Goal: Information Seeking & Learning: Learn about a topic

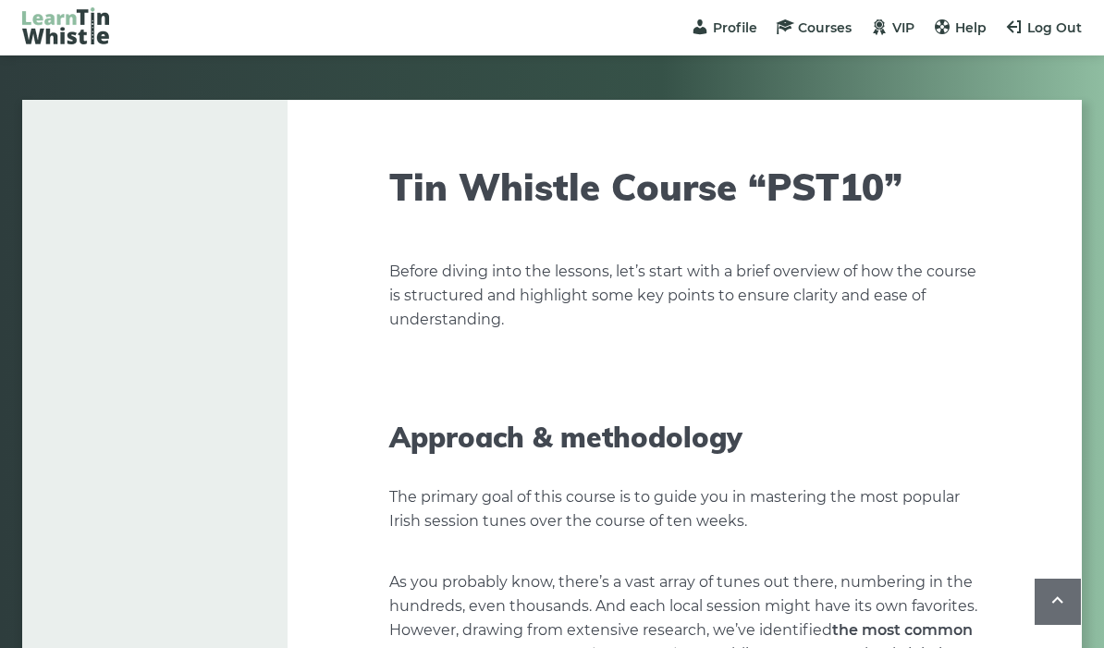
scroll to position [7423, 0]
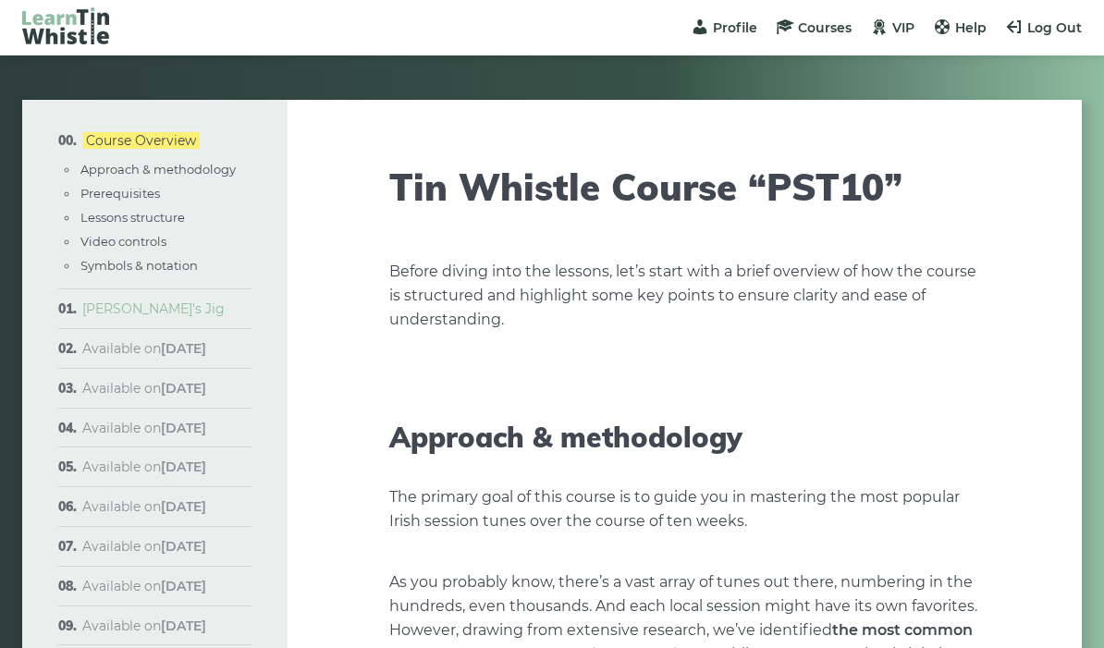
click at [152, 307] on link "[PERSON_NAME]’s Jig" at bounding box center [153, 308] width 142 height 17
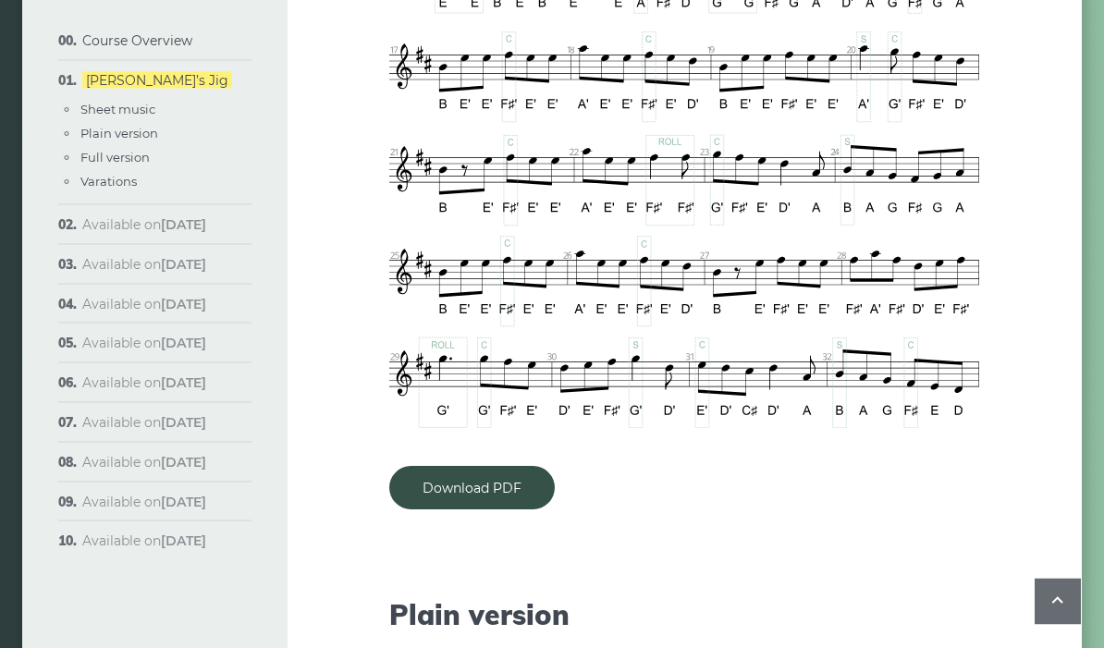
scroll to position [1499, 0]
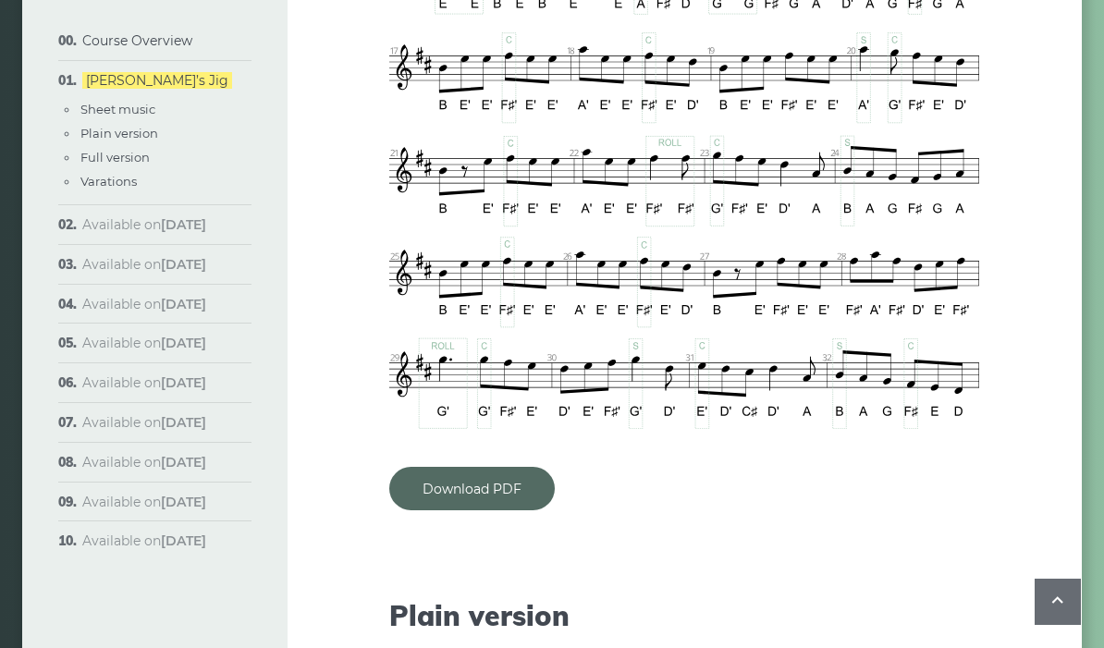
click at [487, 467] on link "Download PDF" at bounding box center [471, 488] width 165 height 43
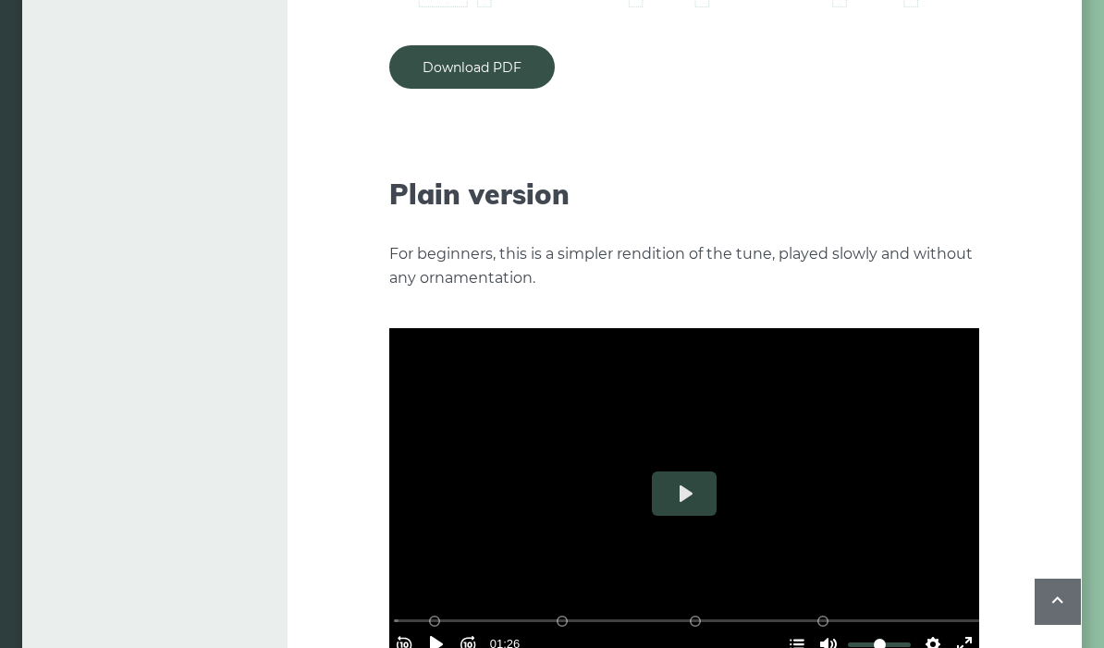
scroll to position [1990, 0]
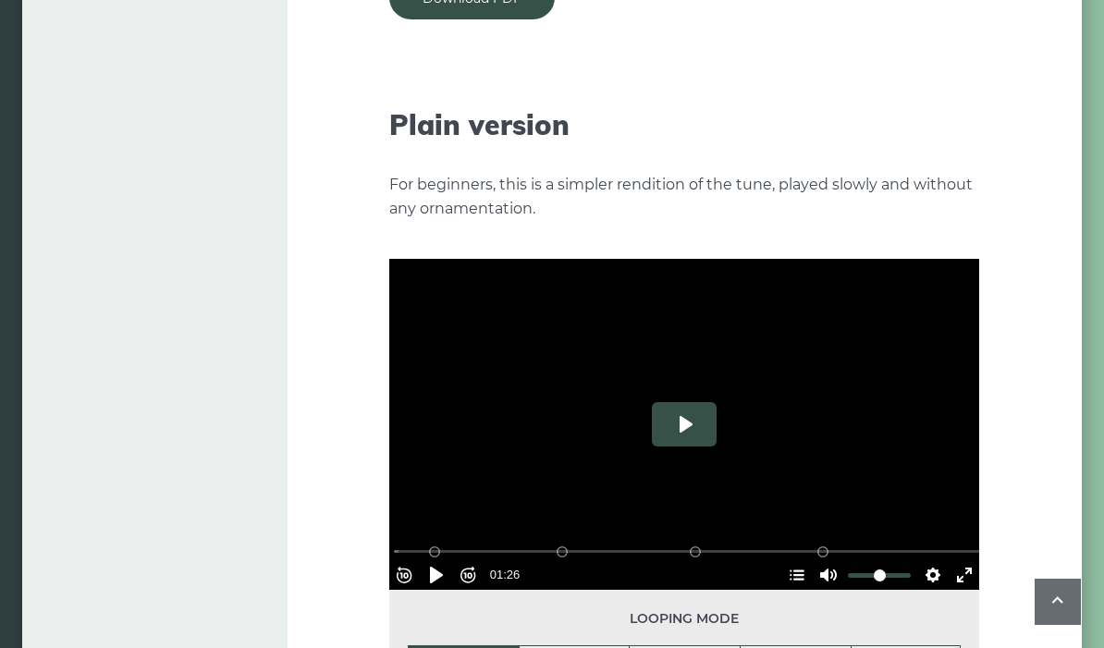
click at [687, 407] on button "Play" at bounding box center [684, 424] width 65 height 44
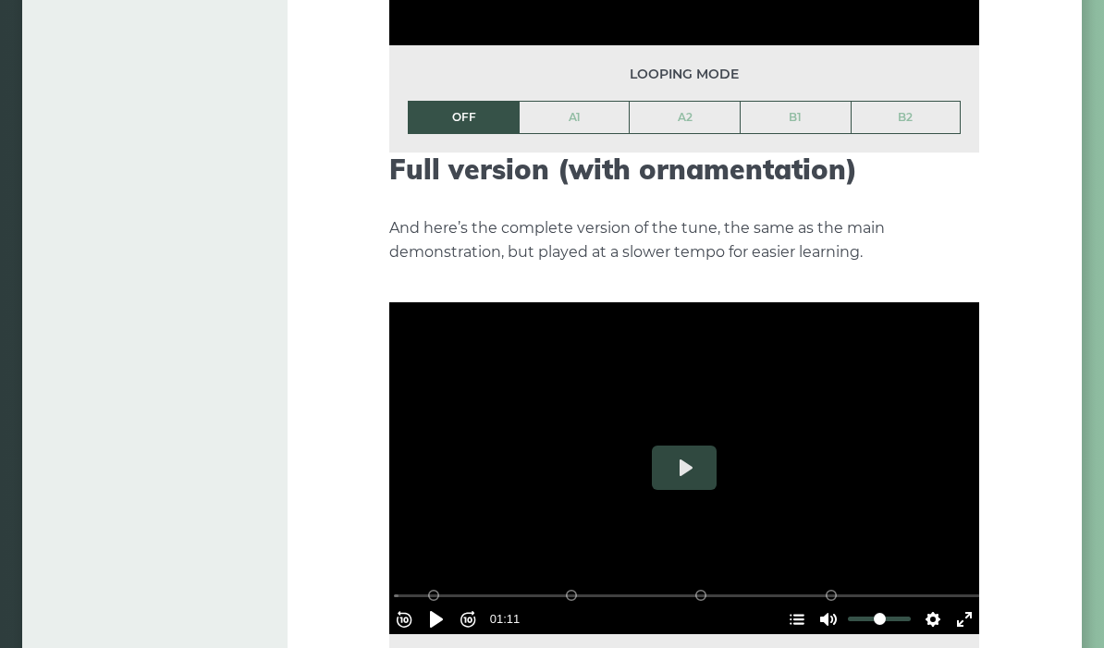
type input "***"
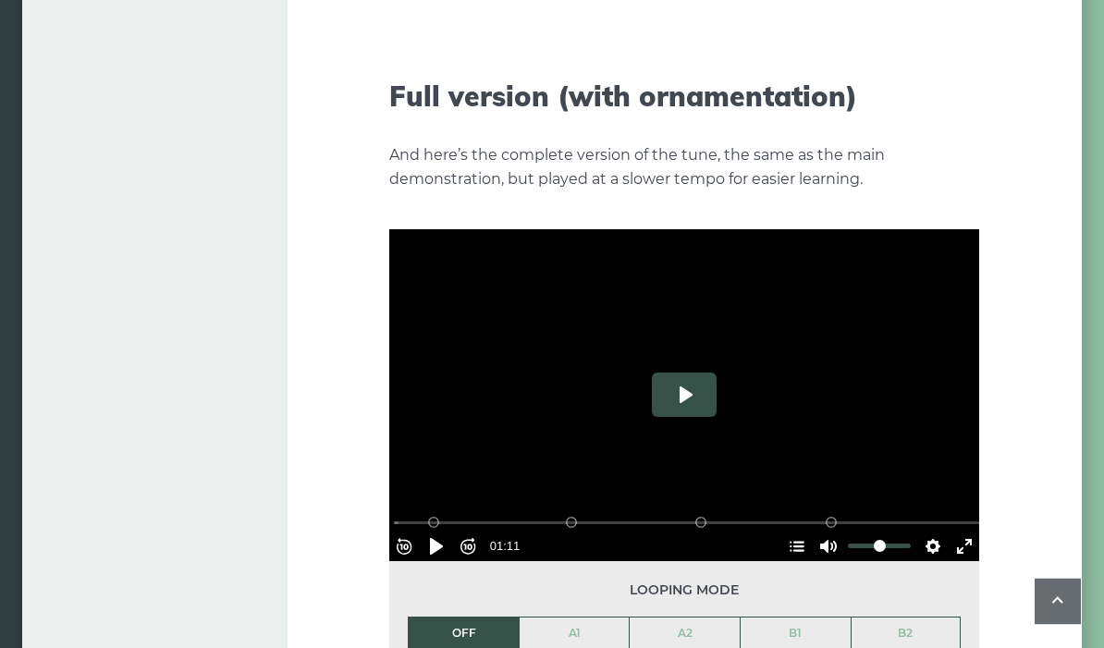
scroll to position [2696, 0]
click at [686, 378] on button "Play" at bounding box center [684, 395] width 65 height 44
click at [441, 532] on button "Pause Play" at bounding box center [437, 547] width 30 height 30
type input "*****"
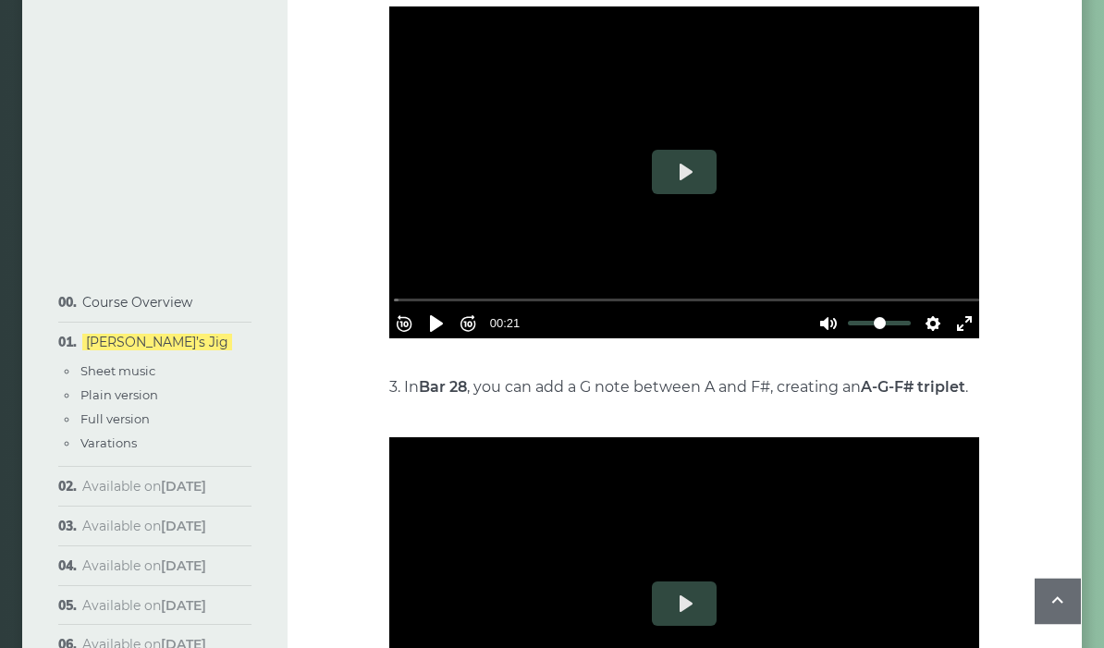
scroll to position [4185, 0]
click at [133, 419] on link "Full version" at bounding box center [114, 418] width 69 height 15
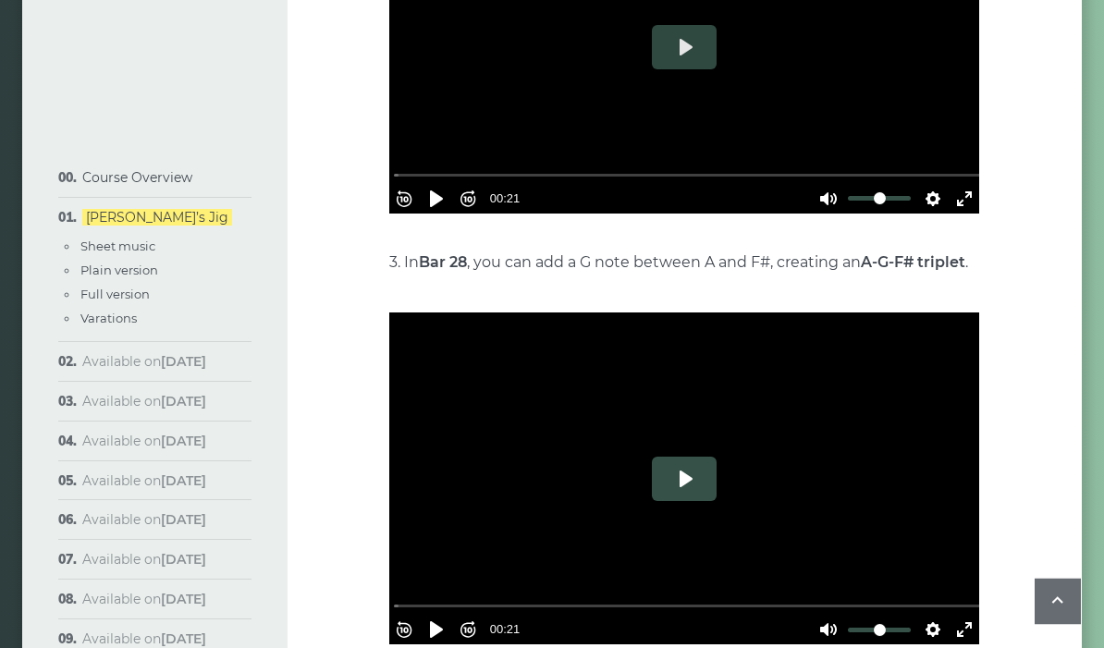
scroll to position [4310, 0]
click at [682, 457] on button "Play" at bounding box center [684, 479] width 65 height 44
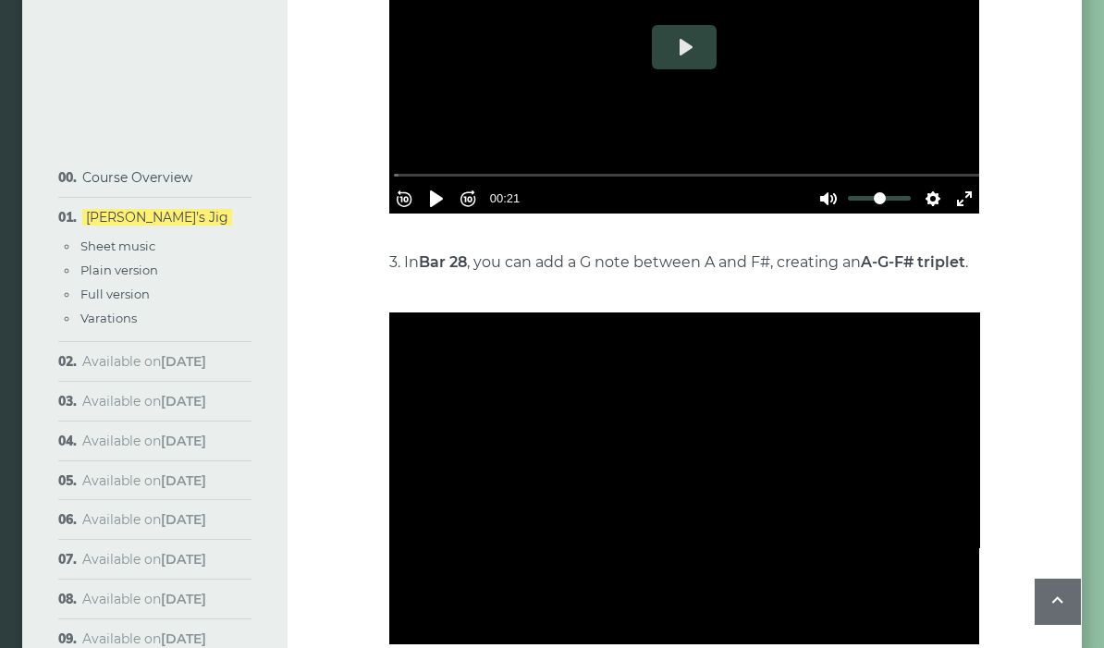
type input "***"
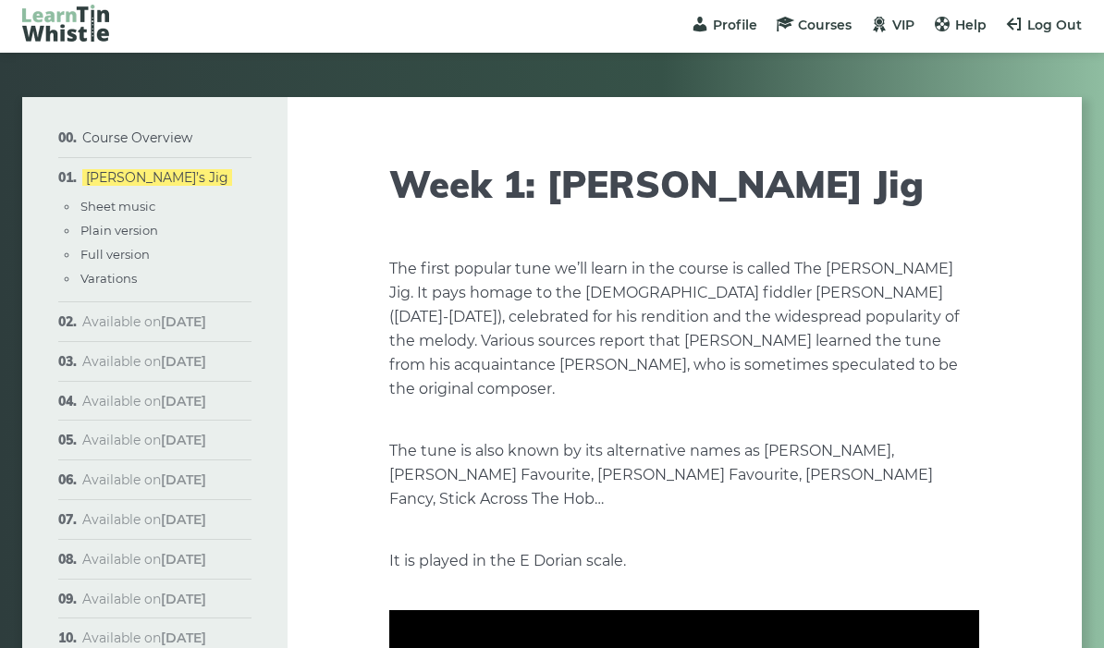
scroll to position [5, 0]
